Goal: Transaction & Acquisition: Purchase product/service

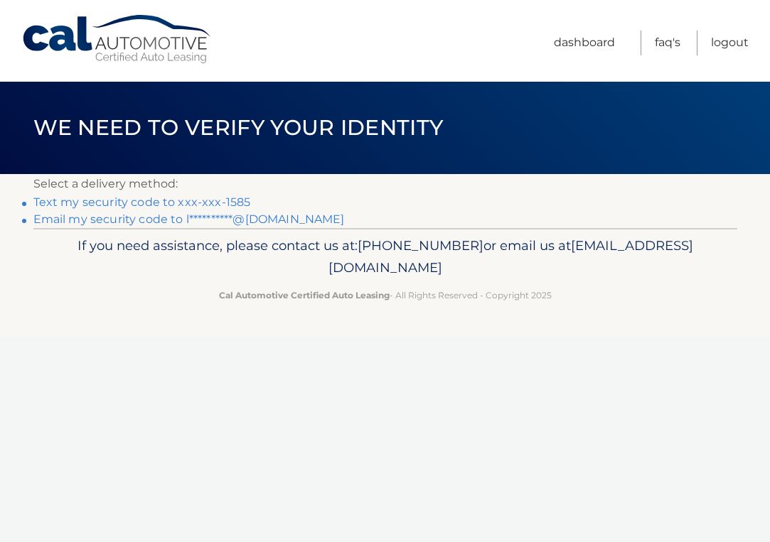
click at [124, 203] on link "Text my security code to xxx-xxx-1585" at bounding box center [141, 202] width 217 height 14
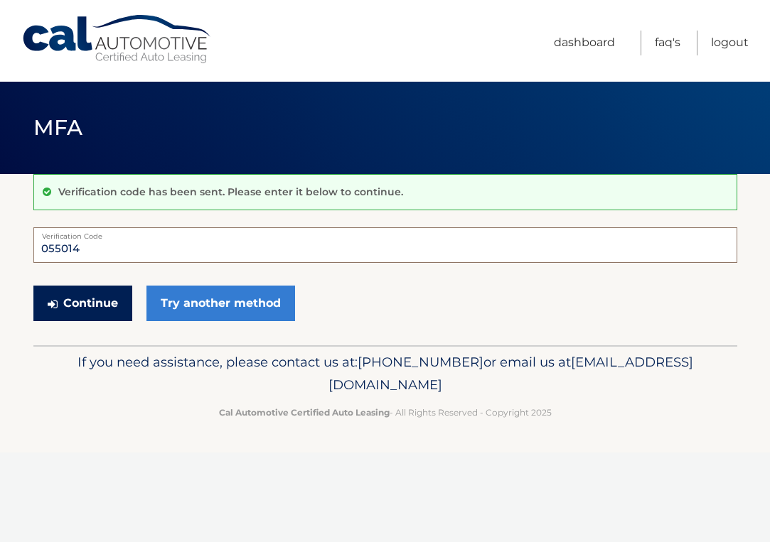
type input "055014"
click at [87, 306] on button "Continue" at bounding box center [82, 304] width 99 height 36
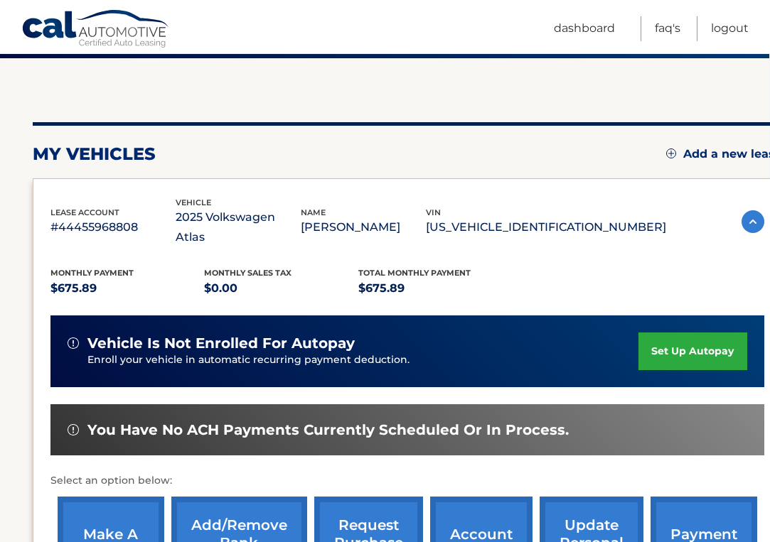
scroll to position [114, 1]
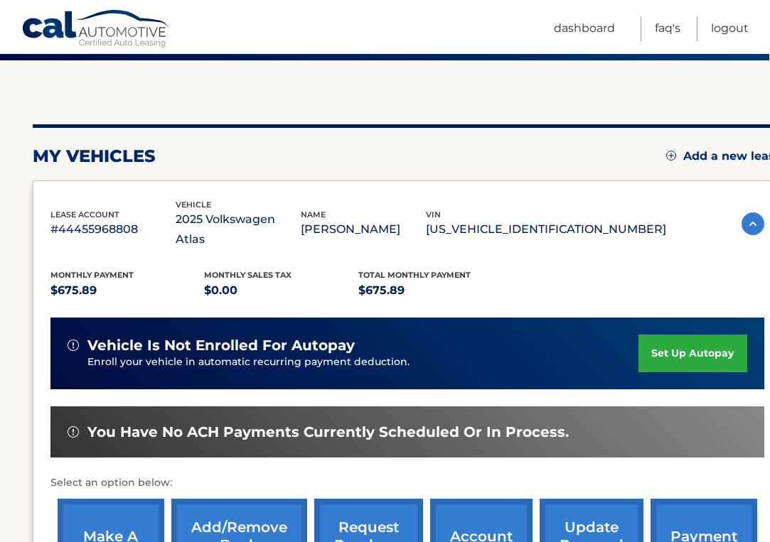
click at [672, 335] on link "set up autopay" at bounding box center [692, 354] width 108 height 38
click at [114, 516] on link "make a payment" at bounding box center [111, 545] width 107 height 93
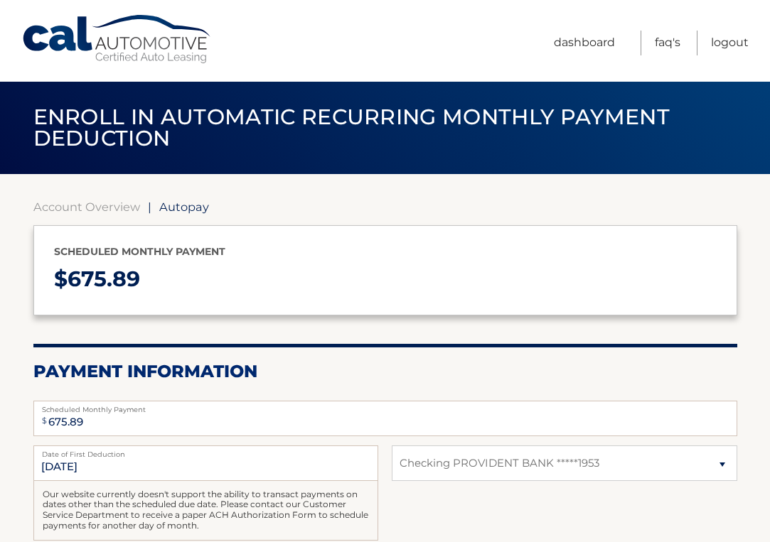
select select "Nzg0YjNkMjgtYzI0NS00MmI2LTkwZWMtMWU1NjIzM2IwMjZi"
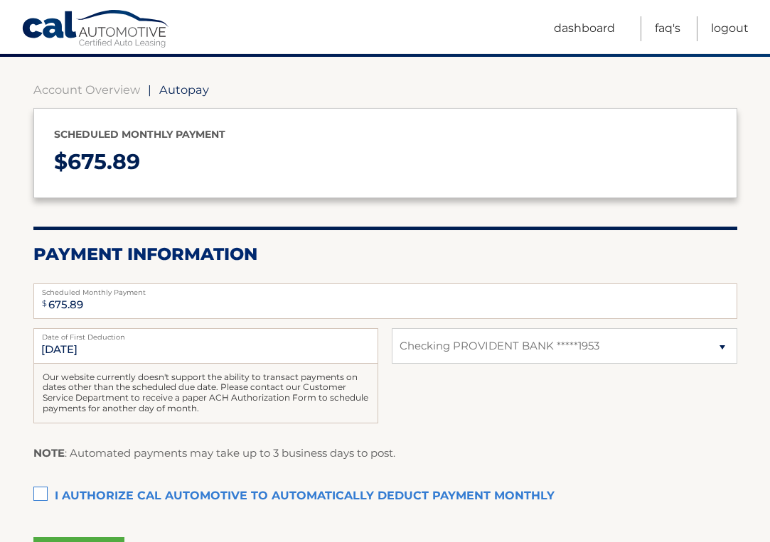
scroll to position [116, 0]
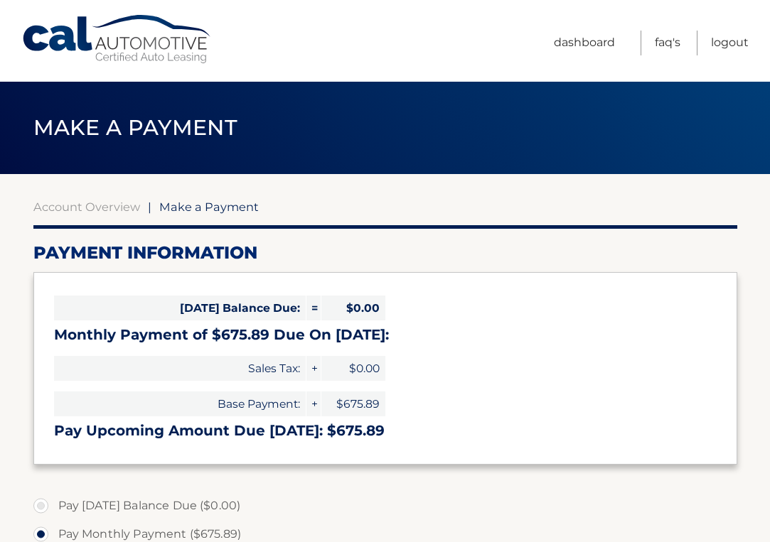
select select "Nzg0YjNkMjgtYzI0NS00MmI2LTkwZWMtMWU1NjIzM2IwMjZi"
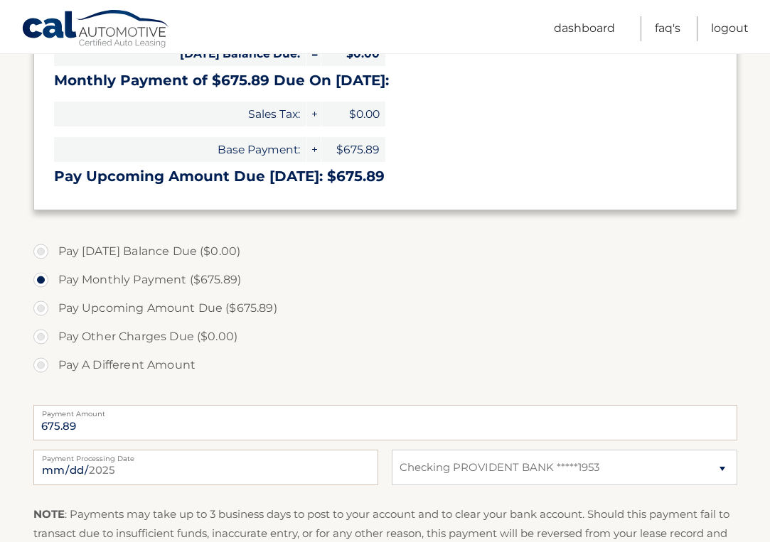
scroll to position [271, 0]
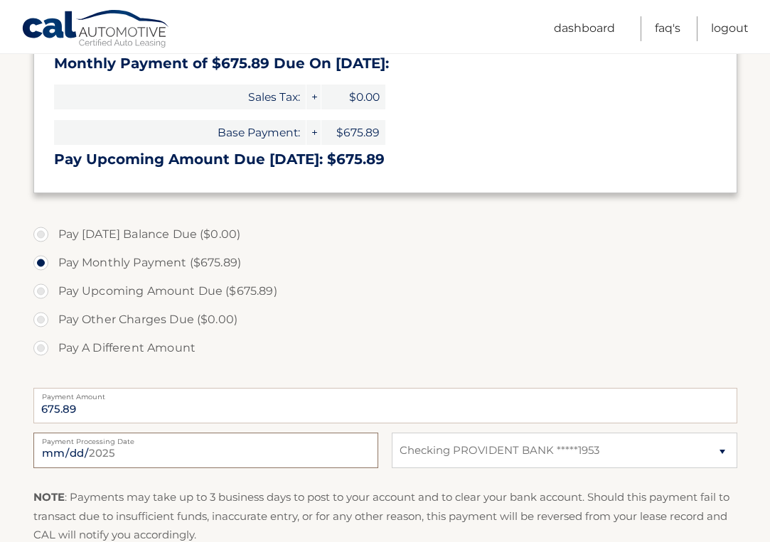
click at [227, 451] on input "2025-08-31" at bounding box center [205, 451] width 345 height 36
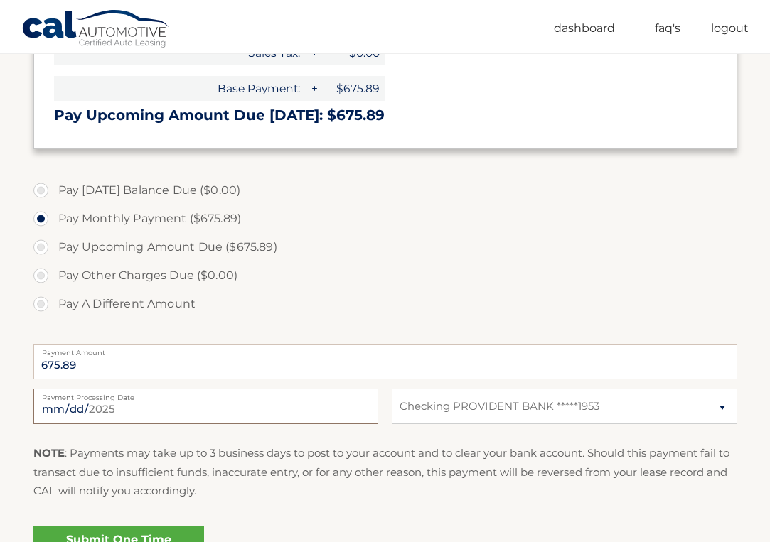
scroll to position [320, 0]
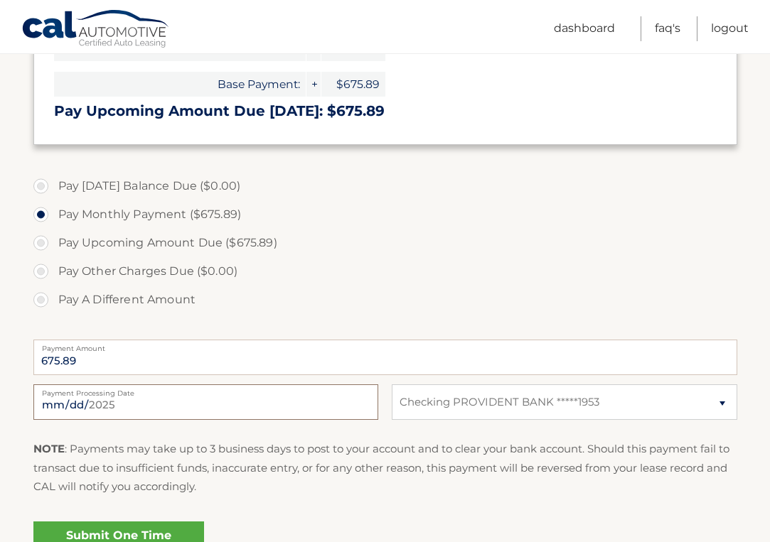
click at [71, 403] on input "2025-08-31" at bounding box center [205, 402] width 345 height 36
click at [50, 407] on input "2025-08-31" at bounding box center [205, 402] width 345 height 36
click at [49, 408] on input "2025-08-31" at bounding box center [205, 402] width 345 height 36
type input "2025-09-16"
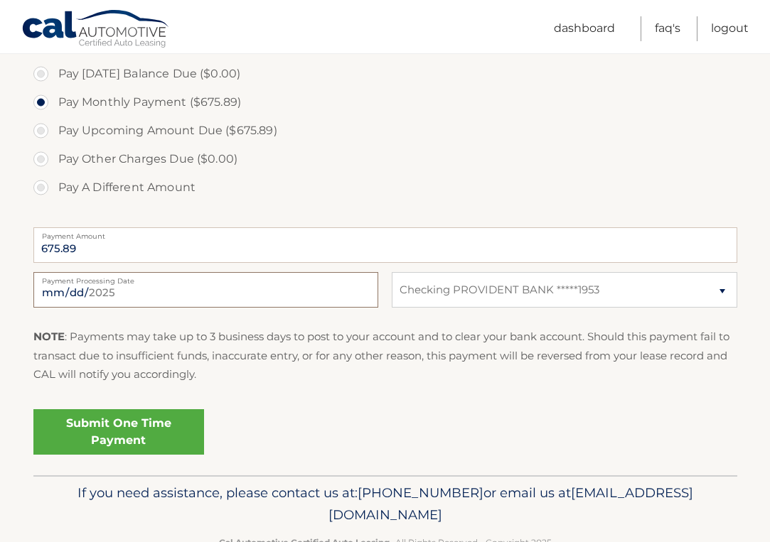
scroll to position [433, 0]
click at [104, 426] on link "Submit One Time Payment" at bounding box center [118, 431] width 171 height 45
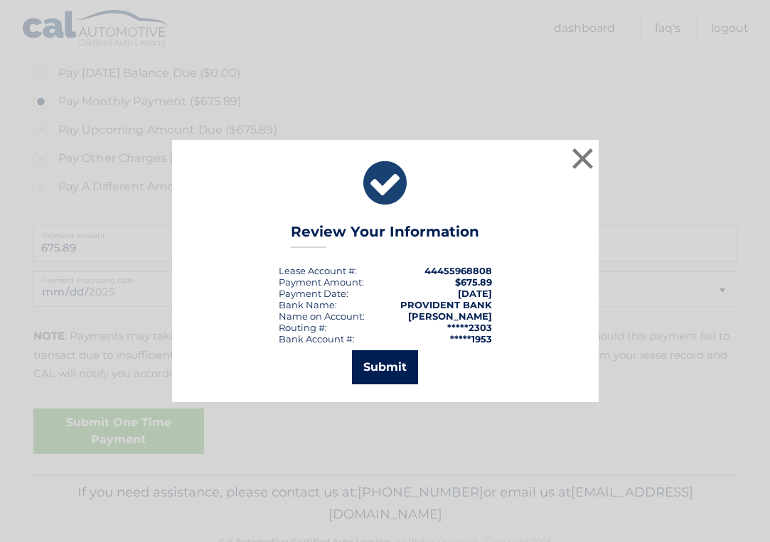
click at [387, 364] on button "Submit" at bounding box center [385, 367] width 66 height 34
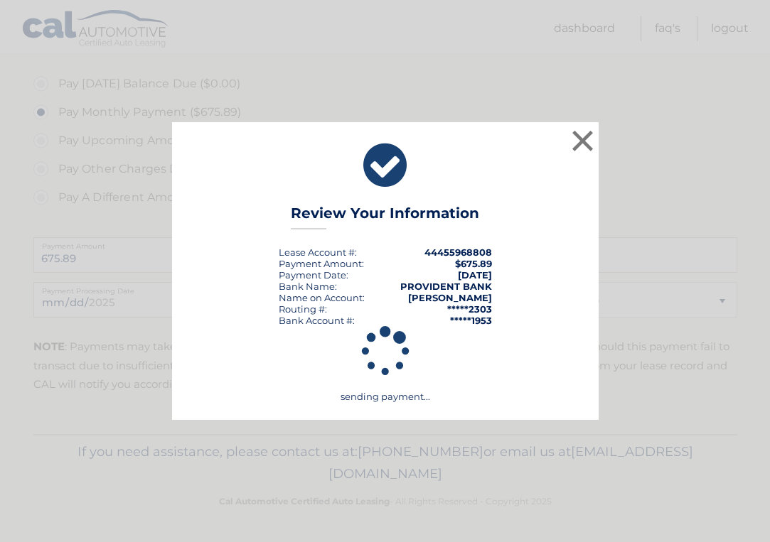
scroll to position [419, 0]
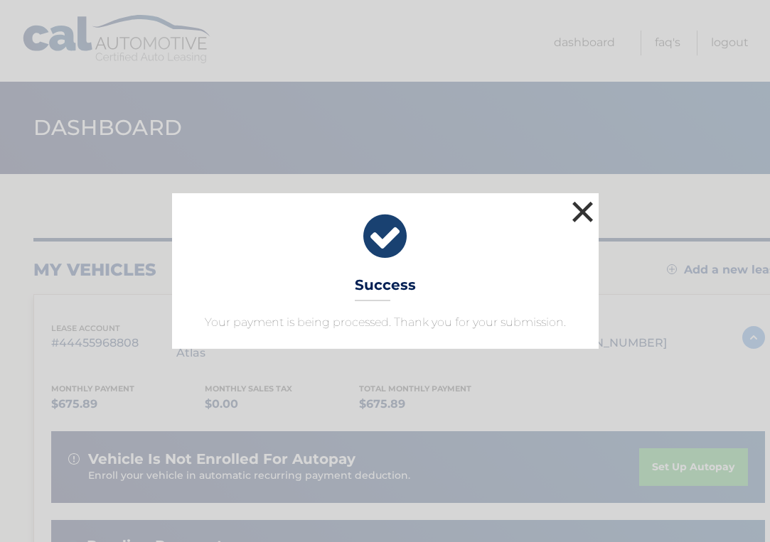
click at [579, 207] on button "×" at bounding box center [582, 212] width 28 height 28
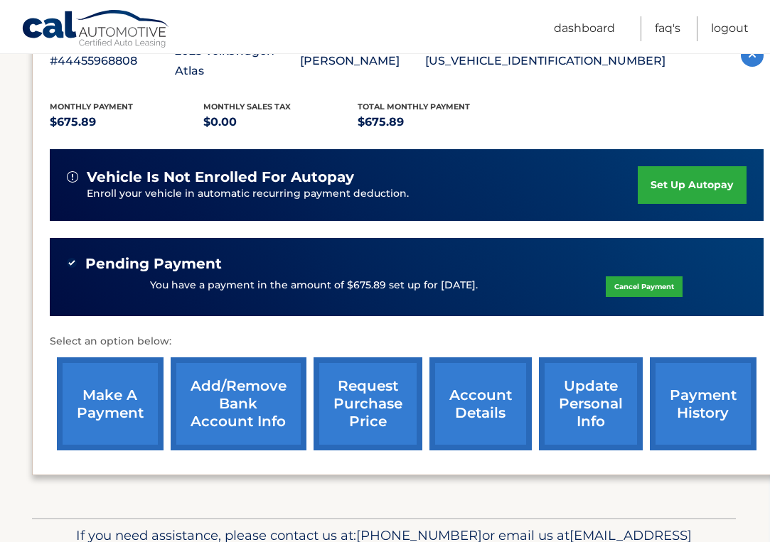
scroll to position [284, 1]
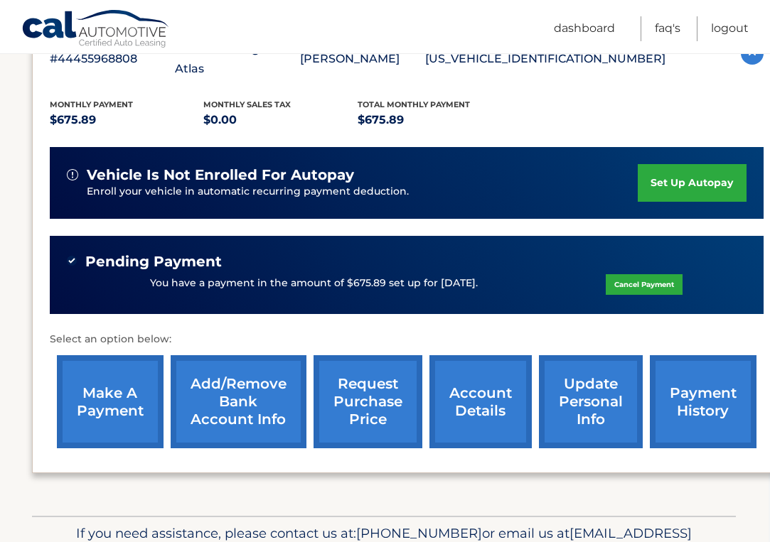
click at [708, 372] on link "payment history" at bounding box center [702, 401] width 107 height 93
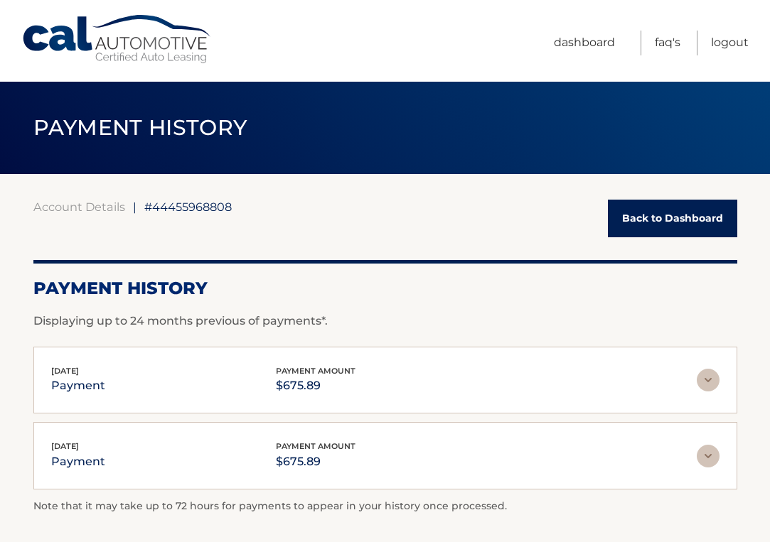
click at [657, 215] on link "Back to Dashboard" at bounding box center [672, 219] width 129 height 38
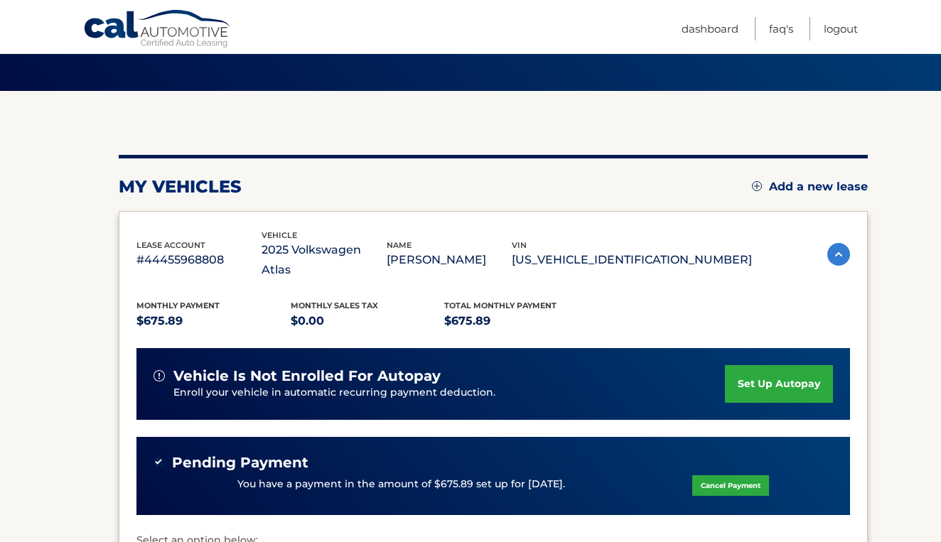
scroll to position [77, 0]
